Goal: Navigation & Orientation: Find specific page/section

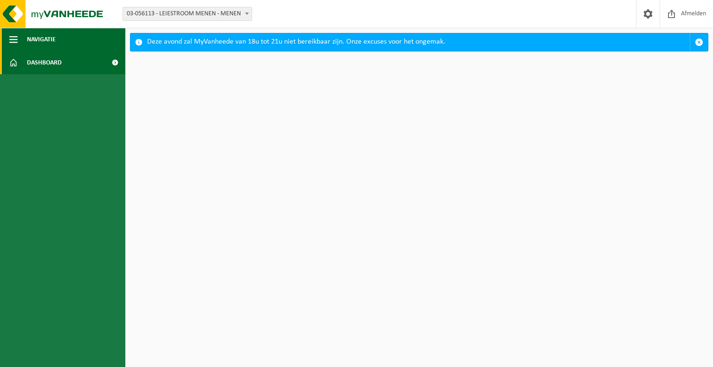
click at [61, 48] on button "Navigatie" at bounding box center [62, 39] width 125 height 23
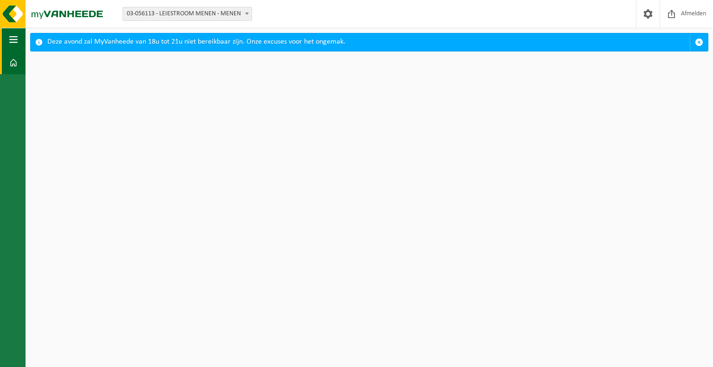
click at [19, 41] on button "Navigatie" at bounding box center [13, 39] width 26 height 23
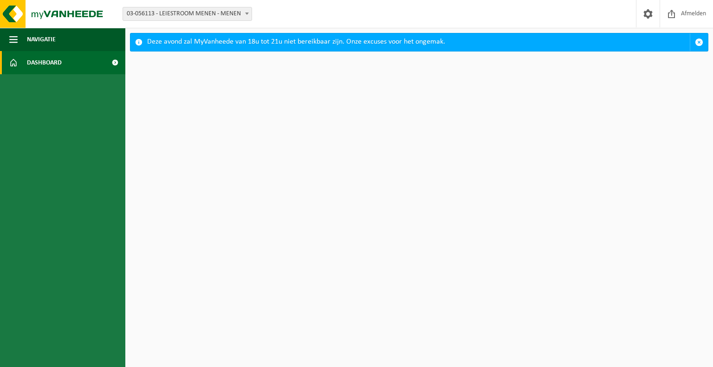
click at [62, 66] on link "Dashboard" at bounding box center [62, 62] width 125 height 23
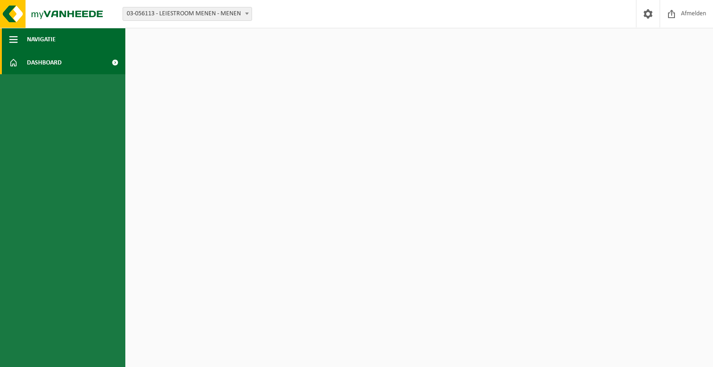
click at [42, 43] on span "Navigatie" at bounding box center [41, 39] width 29 height 23
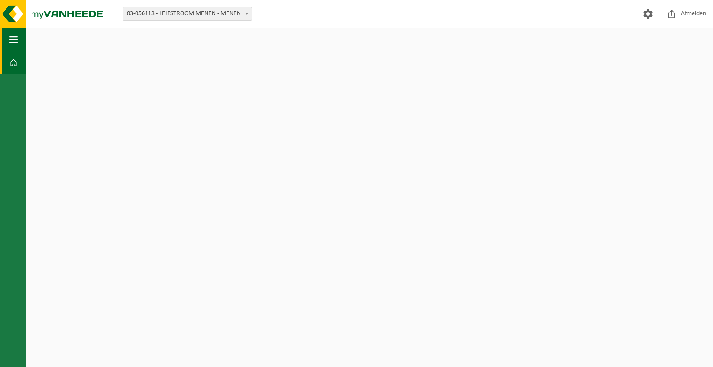
click at [16, 40] on span "button" at bounding box center [13, 39] width 8 height 23
